Goal: Transaction & Acquisition: Purchase product/service

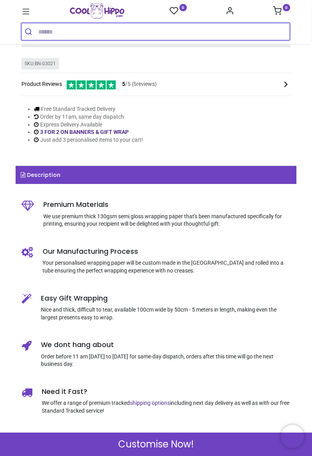
scroll to position [395, 0]
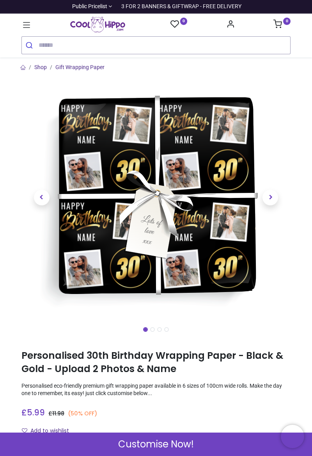
click at [258, 454] on div "Customise Now!" at bounding box center [156, 443] width 312 height 23
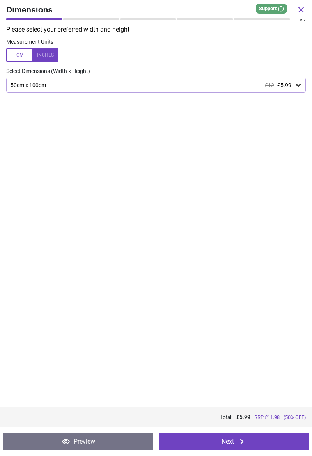
click at [246, 448] on button "Next" at bounding box center [234, 441] width 150 height 16
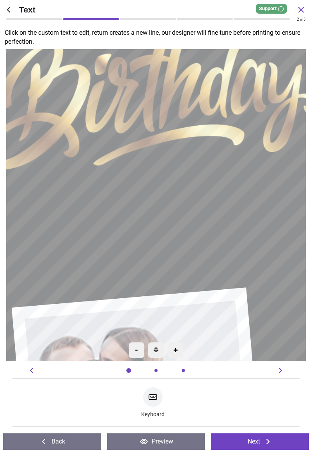
click at [63, 447] on button "Back" at bounding box center [52, 441] width 98 height 16
